Goal: Task Accomplishment & Management: Manage account settings

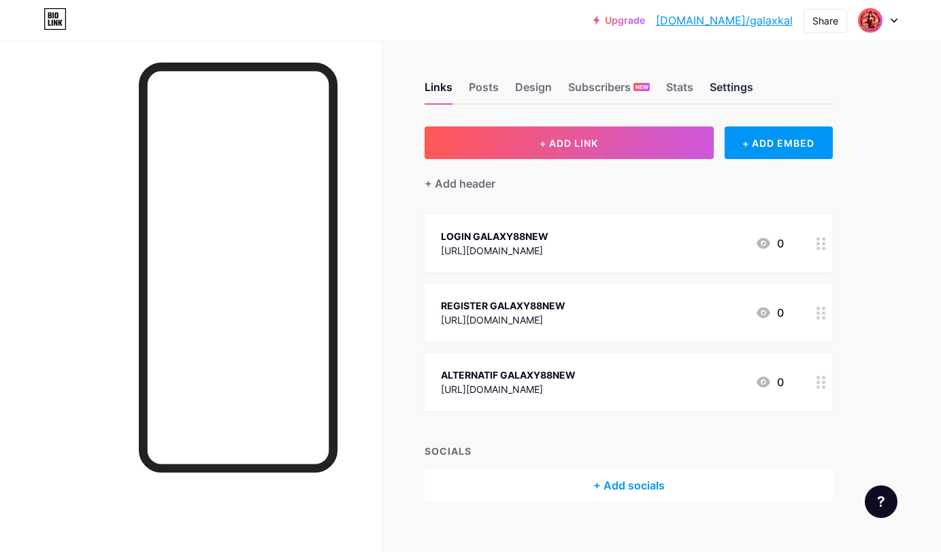
click at [722, 90] on div "Settings" at bounding box center [731, 91] width 44 height 24
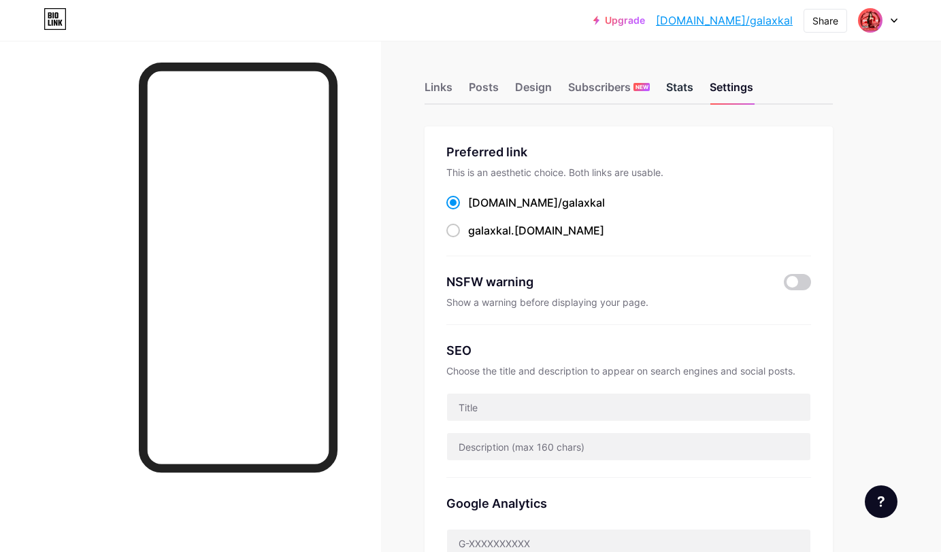
click at [672, 82] on div "Stats" at bounding box center [679, 91] width 27 height 24
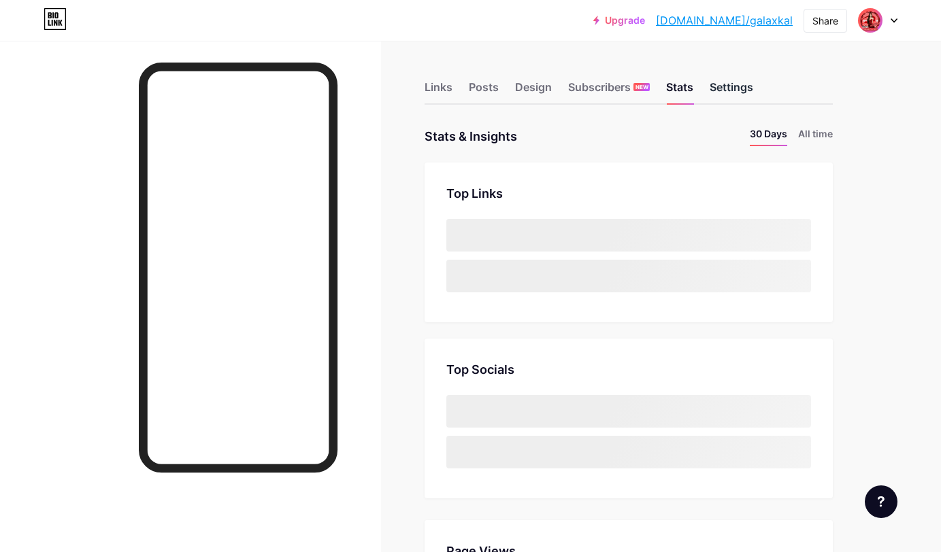
click at [739, 88] on div "Settings" at bounding box center [731, 91] width 44 height 24
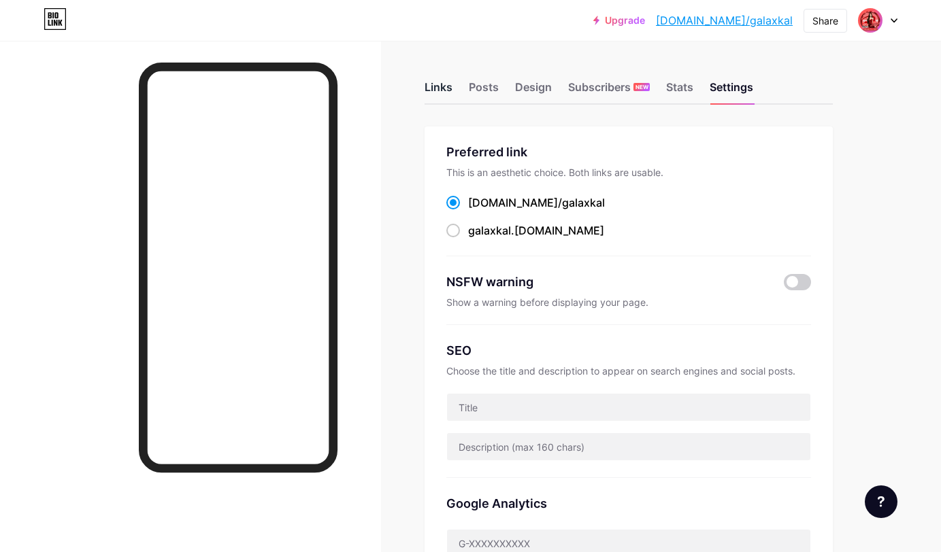
click at [434, 82] on div "Links" at bounding box center [438, 91] width 28 height 24
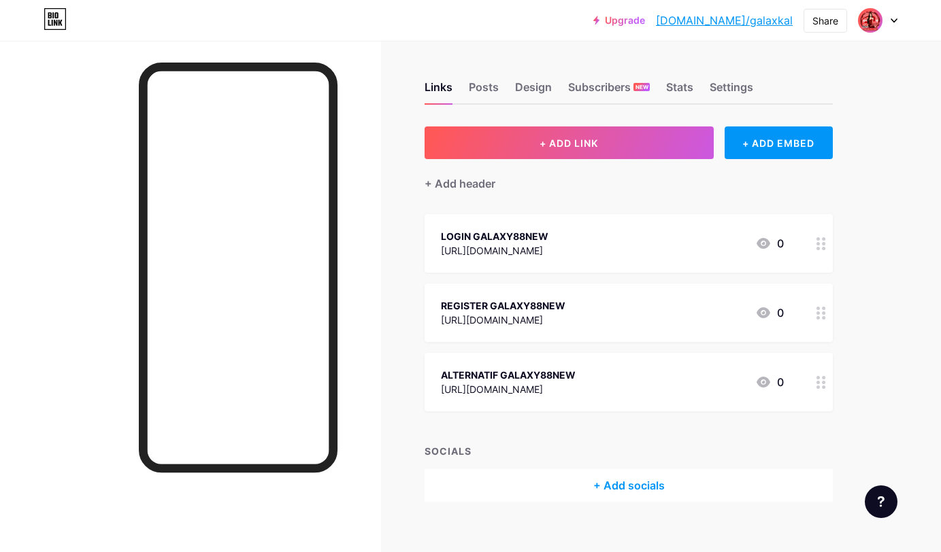
click at [335, 13] on div "Upgrade [DOMAIN_NAME]/galaxk... [DOMAIN_NAME]/galaxkal Share Switch accounts ga…" at bounding box center [470, 20] width 941 height 24
click at [894, 22] on icon at bounding box center [893, 20] width 5 height 3
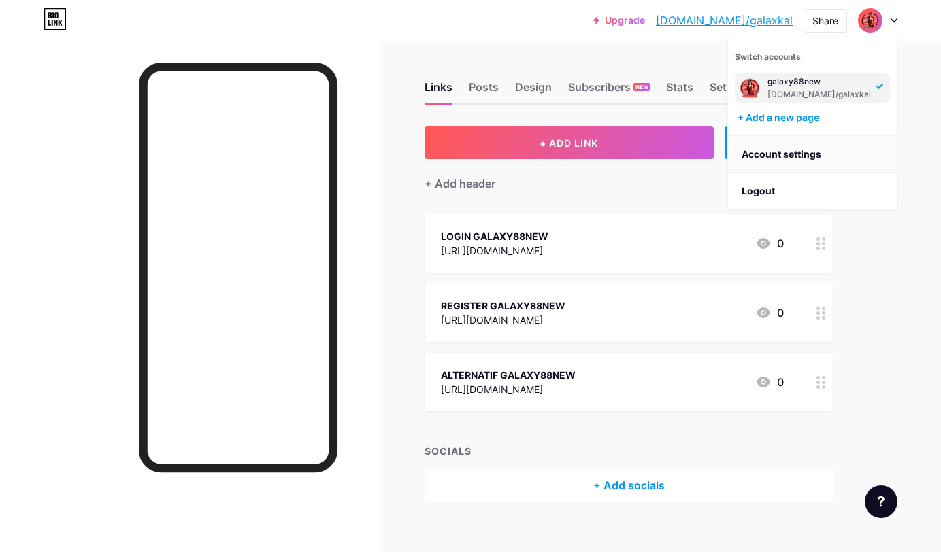
click at [819, 152] on link "Account settings" at bounding box center [812, 154] width 169 height 37
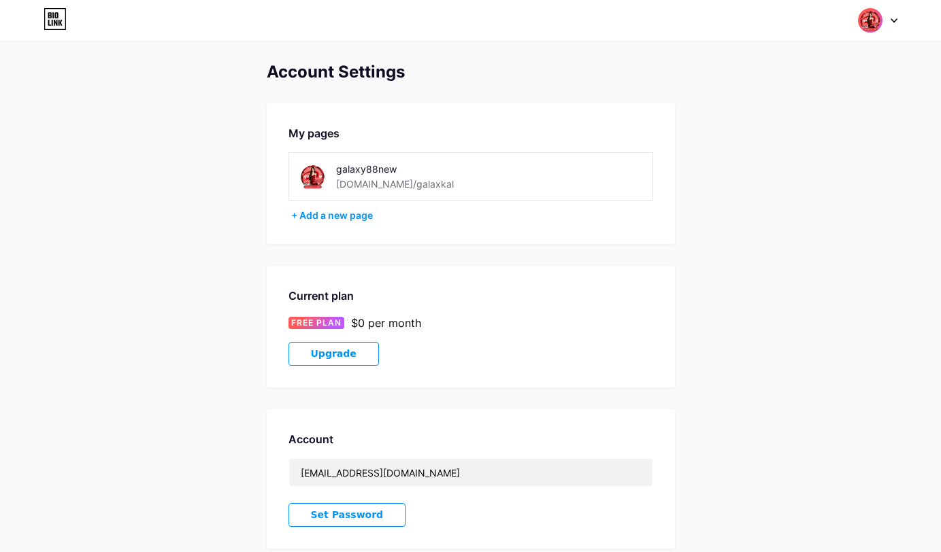
click at [885, 27] on div at bounding box center [877, 20] width 39 height 24
click at [786, 326] on div "Account Settings My pages galaxy88new [DOMAIN_NAME]/galaxkal + Add a new page C…" at bounding box center [470, 383] width 941 height 641
click at [878, 20] on img at bounding box center [870, 20] width 26 height 26
click at [817, 144] on link "Dashboard" at bounding box center [812, 154] width 169 height 37
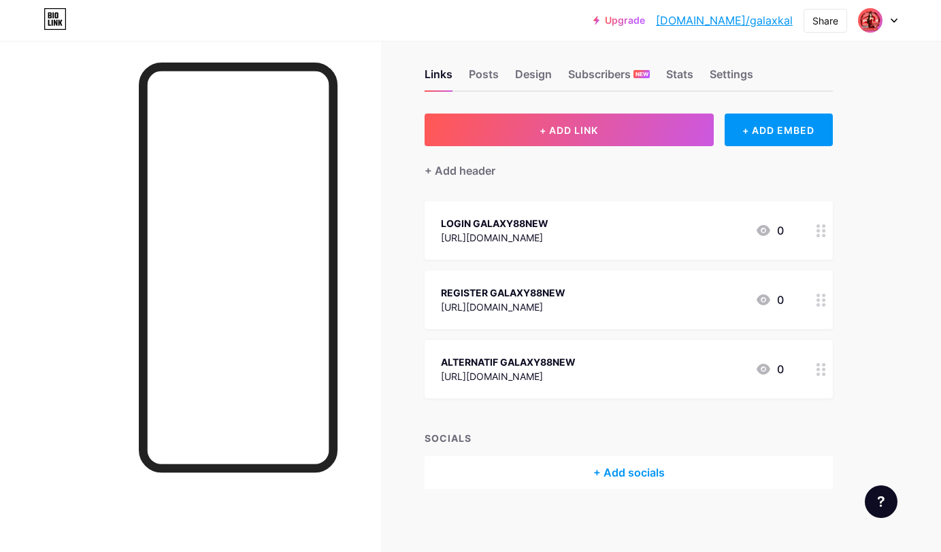
scroll to position [17, 0]
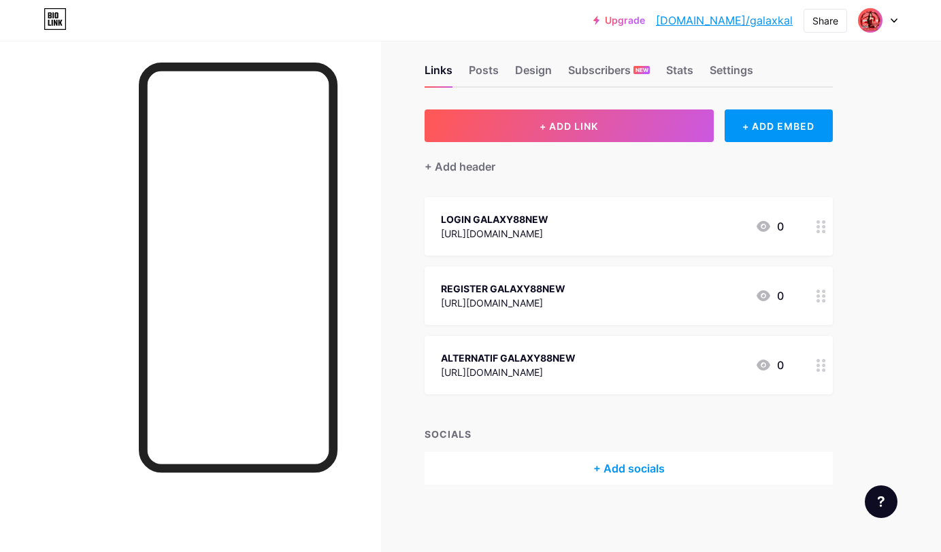
click at [376, 238] on div at bounding box center [190, 317] width 381 height 552
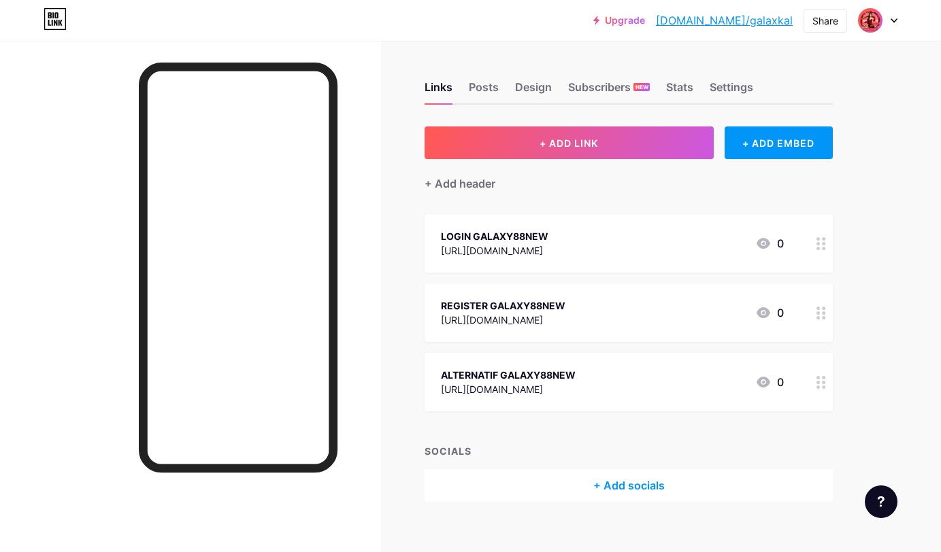
click at [516, 234] on div "LOGIN GALAXY88NEW" at bounding box center [494, 236] width 107 height 14
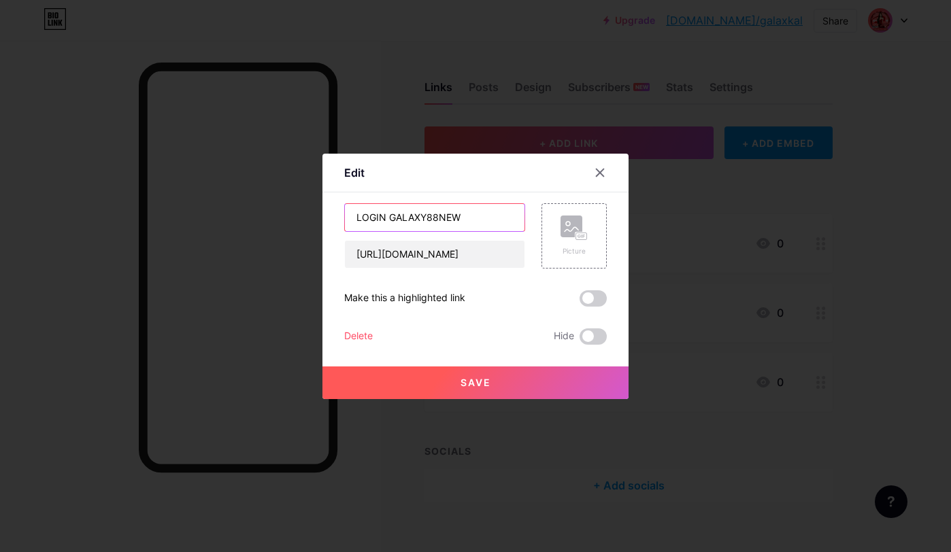
click at [475, 227] on input "LOGIN GALAXY88NEW" at bounding box center [435, 217] width 180 height 27
click at [799, 297] on div at bounding box center [475, 276] width 951 height 552
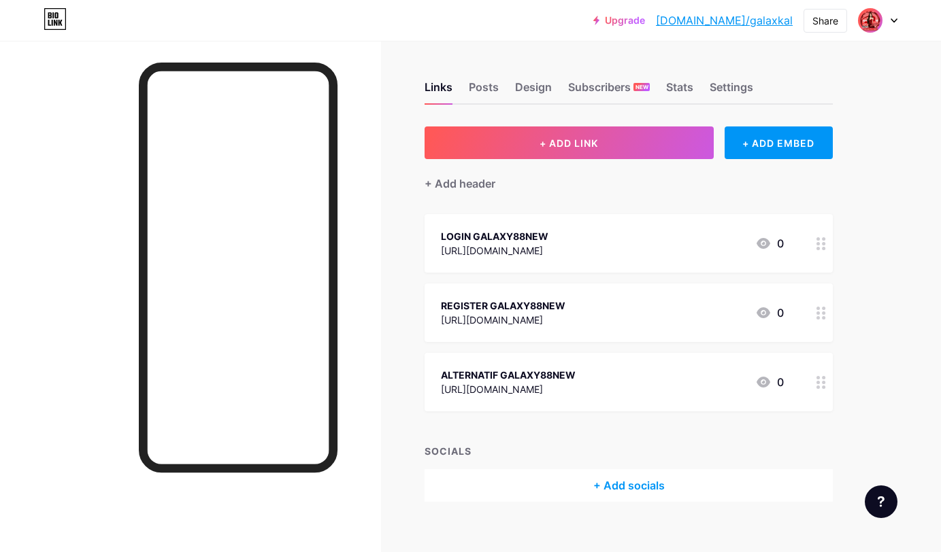
click at [818, 248] on circle at bounding box center [817, 248] width 3 height 3
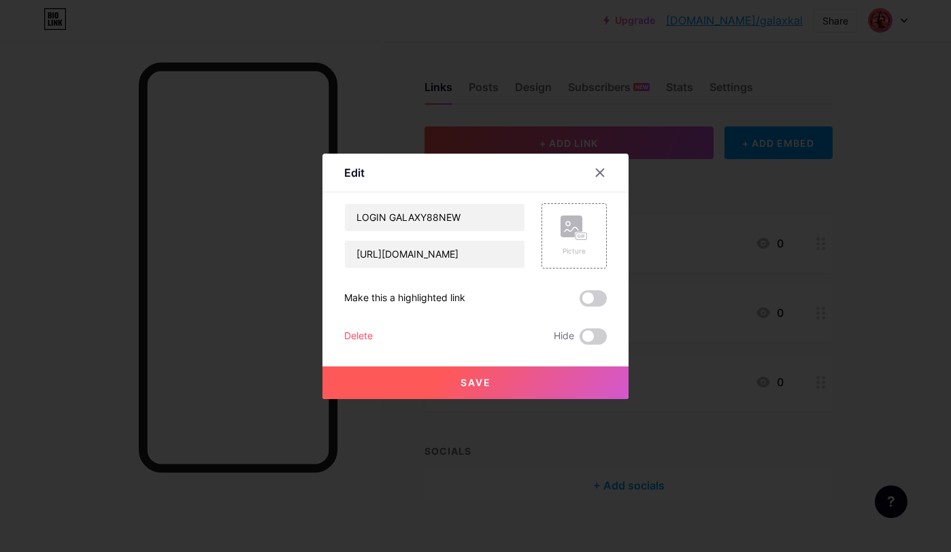
click at [804, 326] on div at bounding box center [475, 276] width 951 height 552
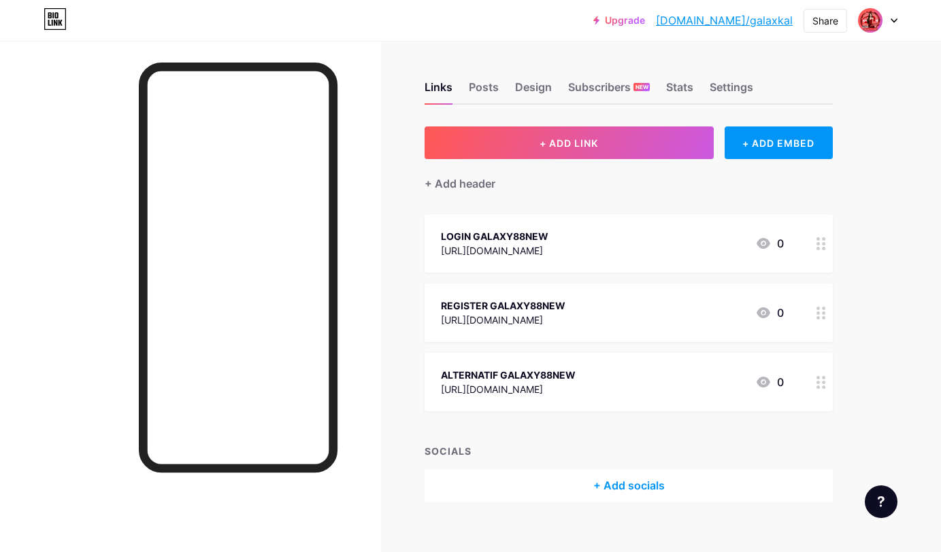
click at [698, 250] on div "LOGIN GALAXY88NEW [URL][DOMAIN_NAME] 0" at bounding box center [612, 243] width 343 height 31
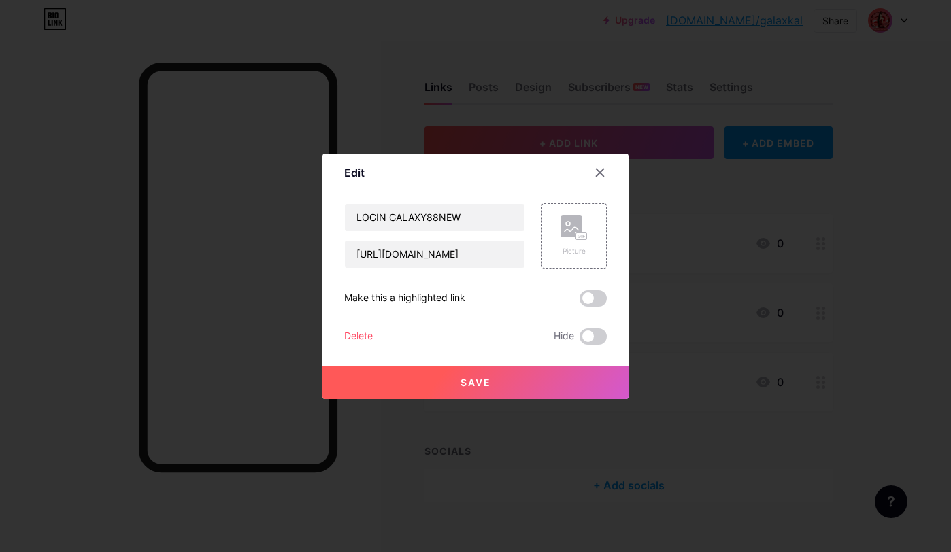
click at [698, 250] on div at bounding box center [475, 276] width 951 height 552
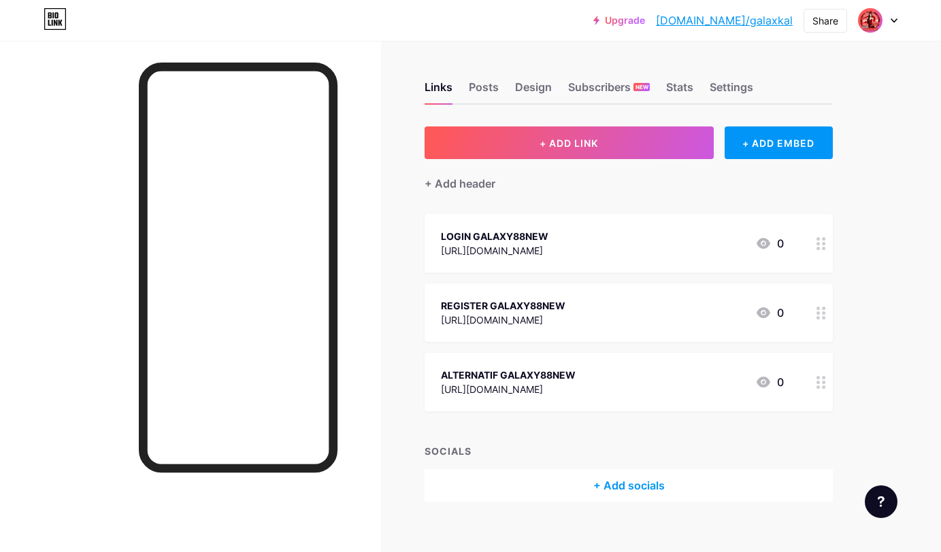
scroll to position [17, 0]
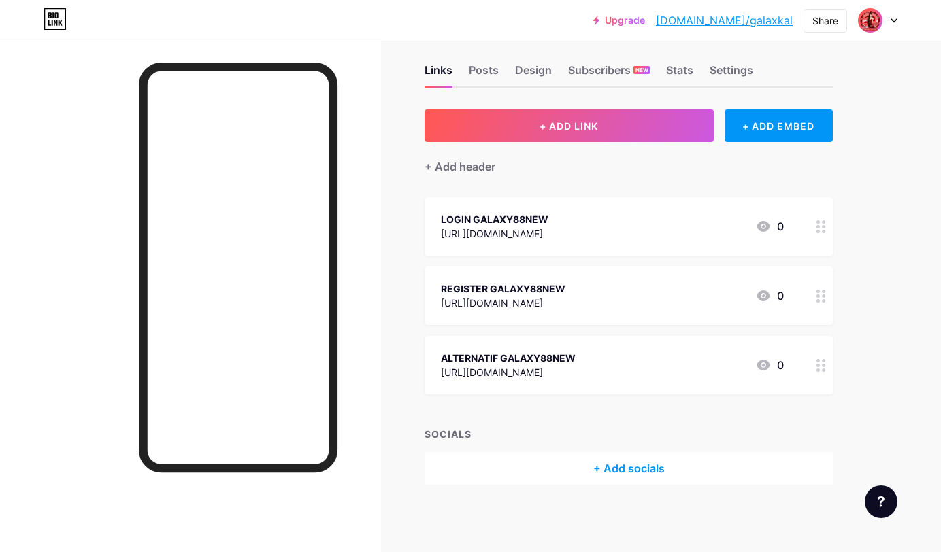
click at [822, 224] on icon at bounding box center [821, 226] width 10 height 13
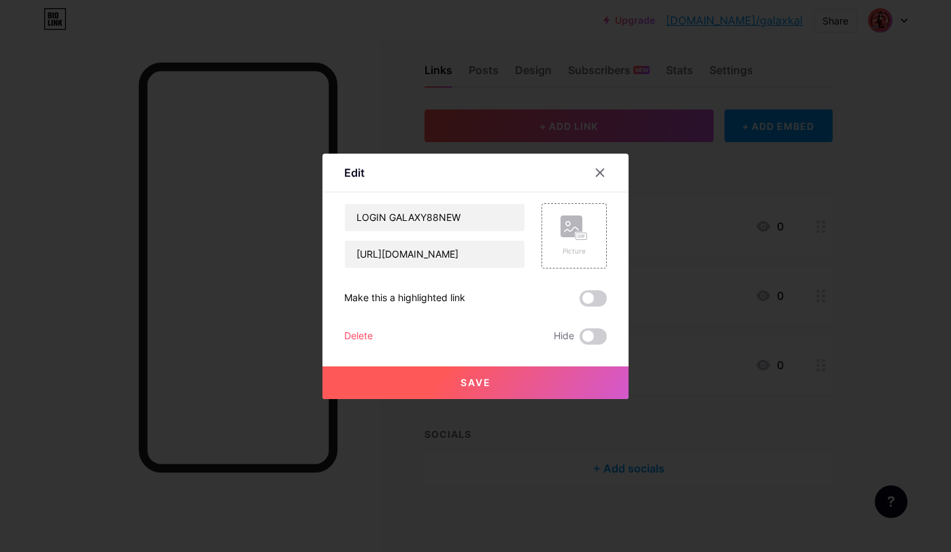
click at [854, 205] on div at bounding box center [475, 276] width 951 height 552
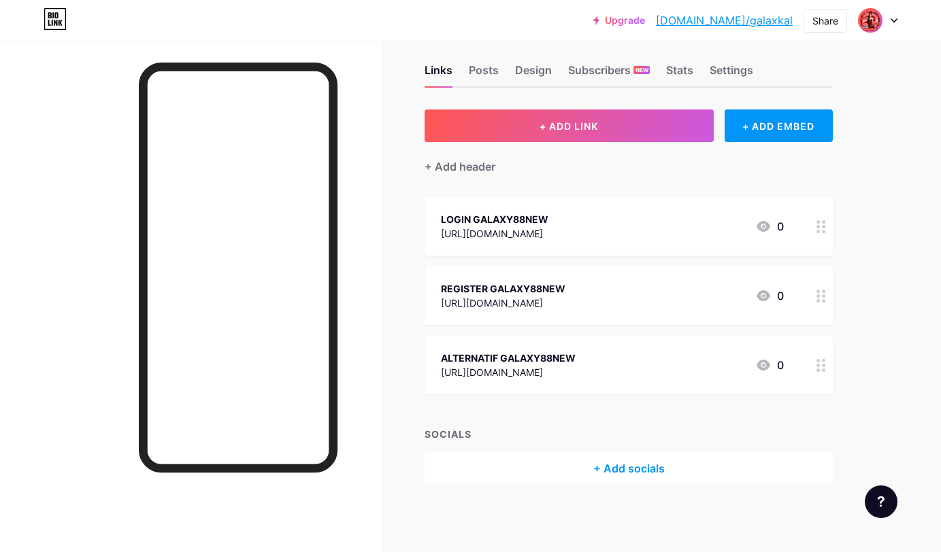
drag, startPoint x: 575, startPoint y: 289, endPoint x: 443, endPoint y: 287, distance: 132.0
click at [443, 287] on div "REGISTER GALAXY88NEW [URL][DOMAIN_NAME] 0" at bounding box center [612, 295] width 343 height 31
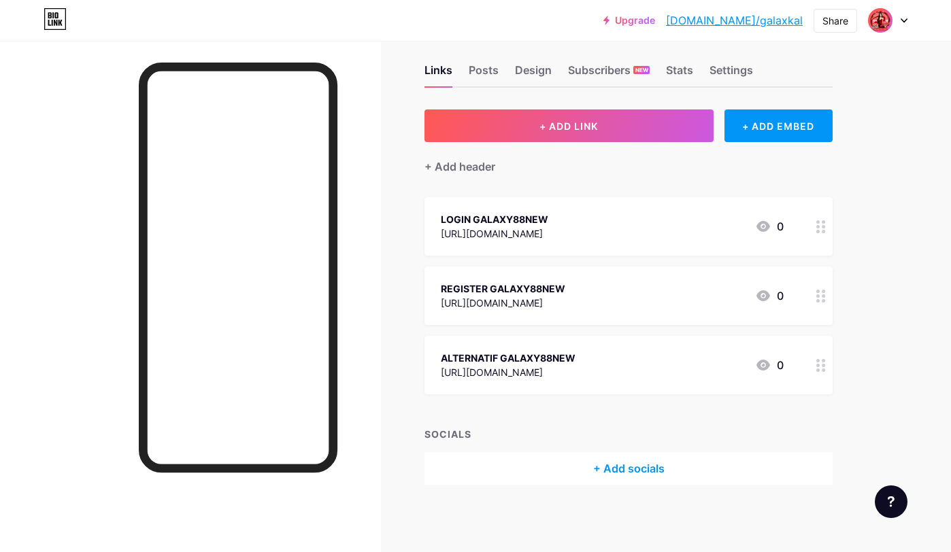
copy div "REGISTER GALAXY88NEW"
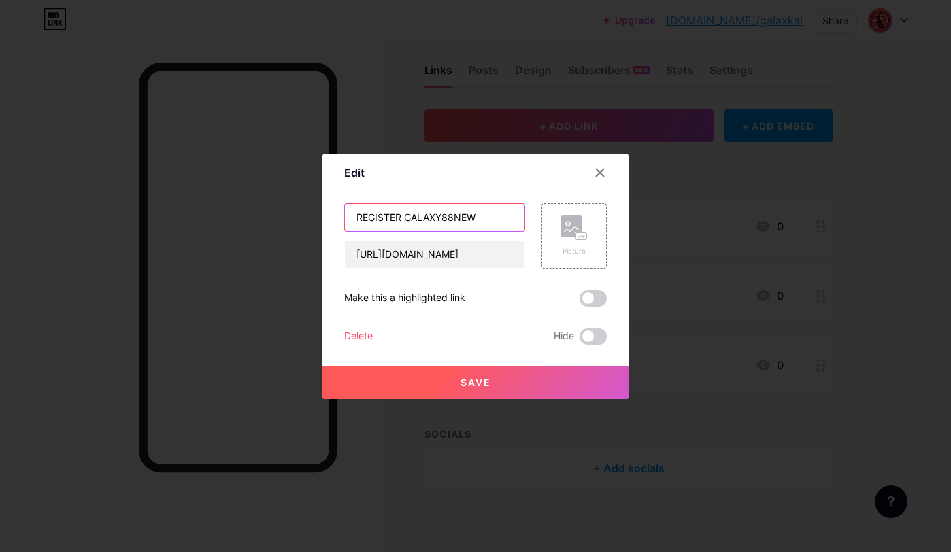
click at [496, 219] on input "REGISTER GALAXY88NEW" at bounding box center [435, 217] width 180 height 27
click at [550, 292] on div "Make this a highlighted link" at bounding box center [475, 298] width 263 height 16
click at [781, 291] on div at bounding box center [475, 276] width 951 height 552
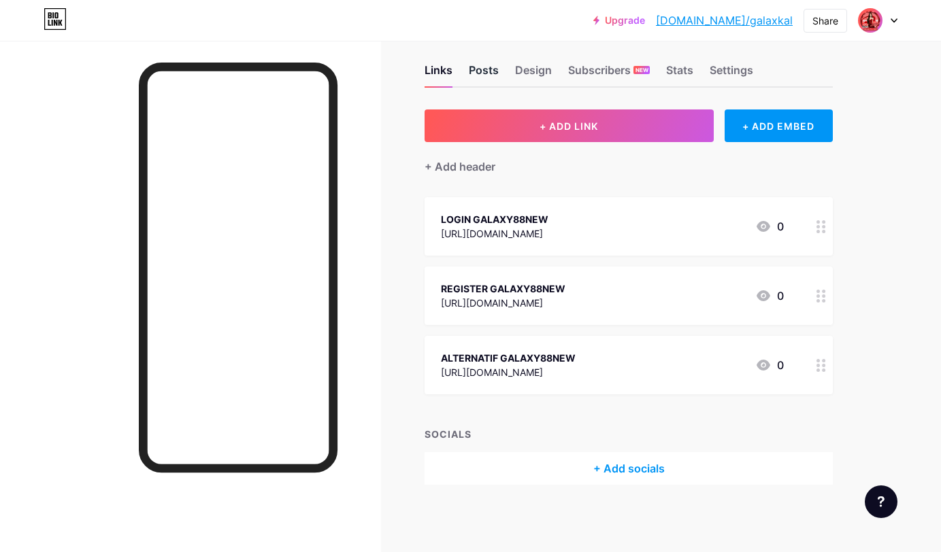
click at [496, 74] on div "Posts" at bounding box center [484, 74] width 30 height 24
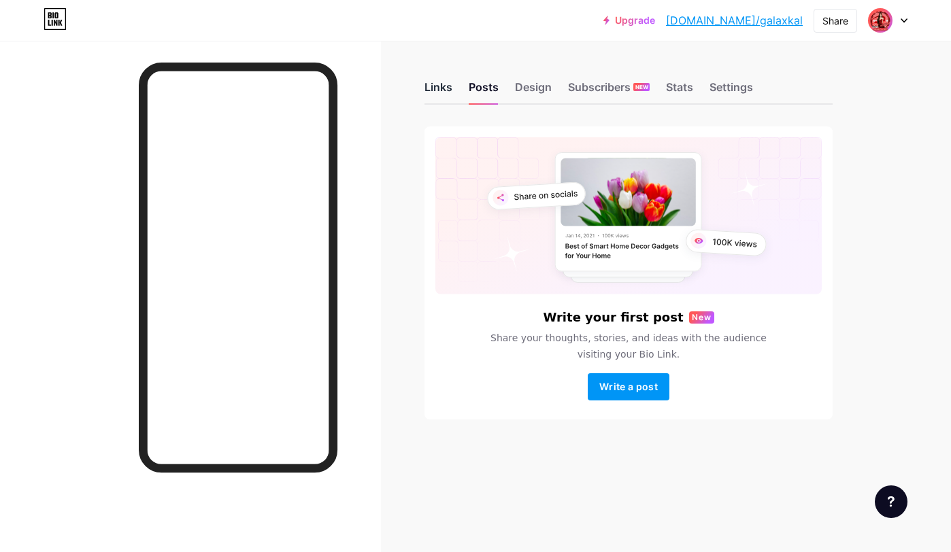
click at [436, 87] on div "Links" at bounding box center [438, 91] width 28 height 24
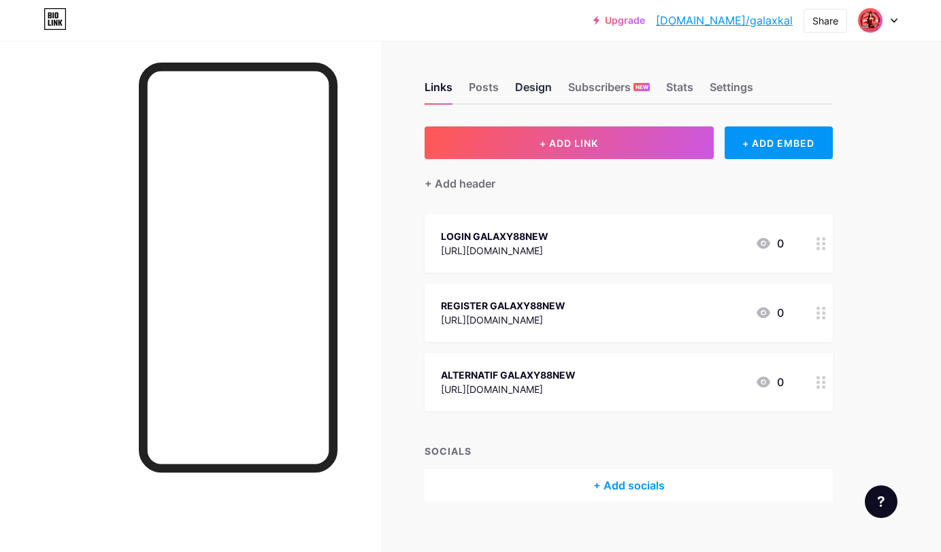
click at [535, 87] on div "Design" at bounding box center [533, 91] width 37 height 24
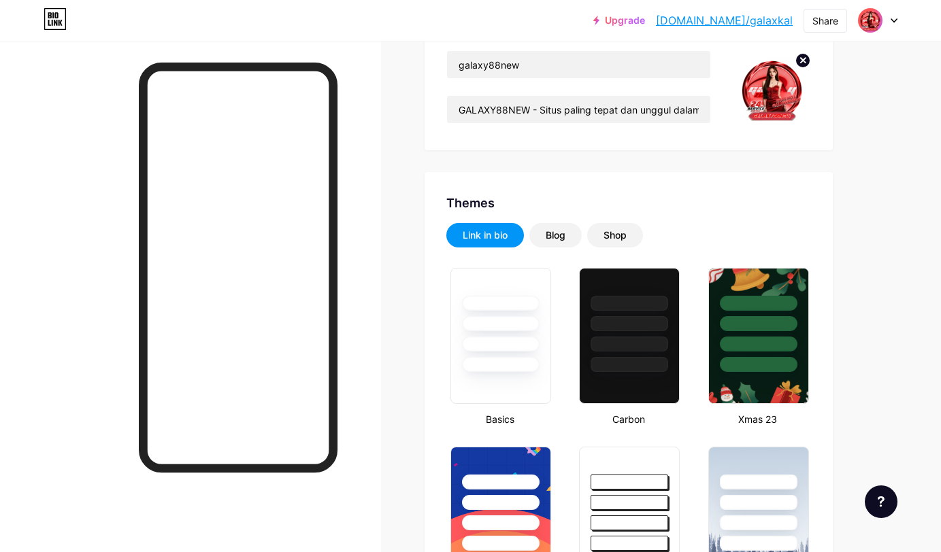
scroll to position [226, 0]
